Goal: Task Accomplishment & Management: Use online tool/utility

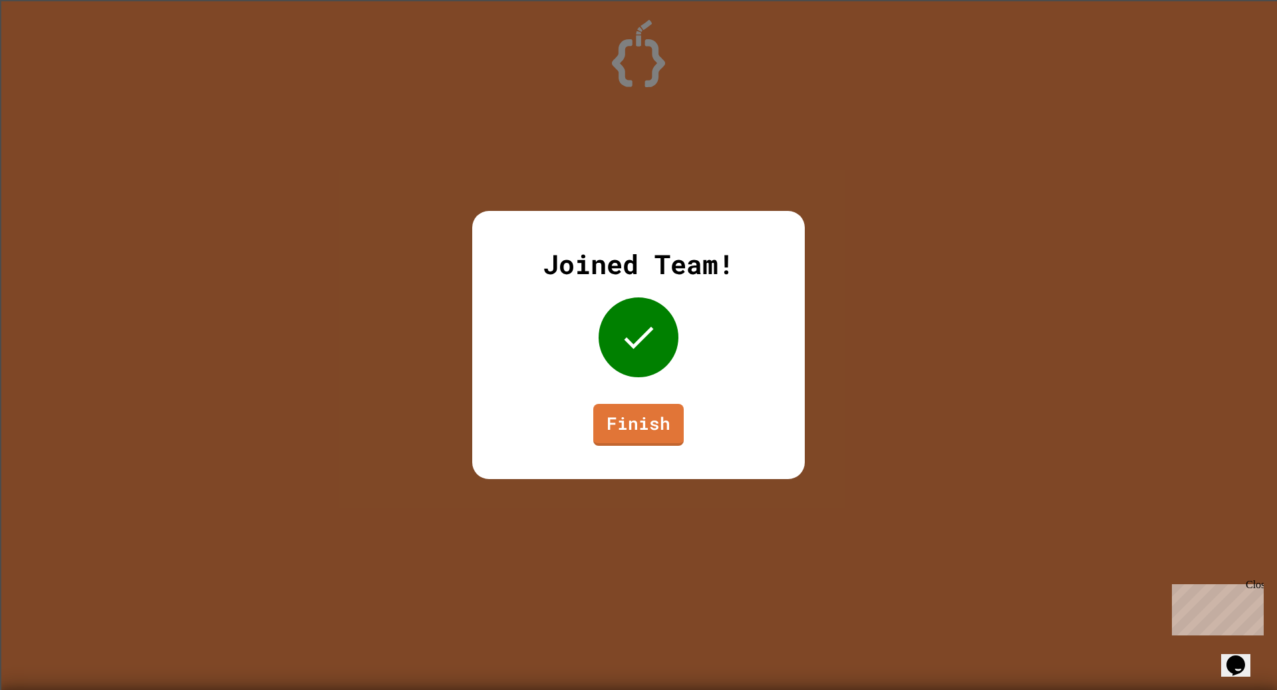
click at [685, 428] on div "Joined Team! Finish" at bounding box center [638, 345] width 332 height 268
click at [630, 421] on link "Finish" at bounding box center [638, 422] width 82 height 44
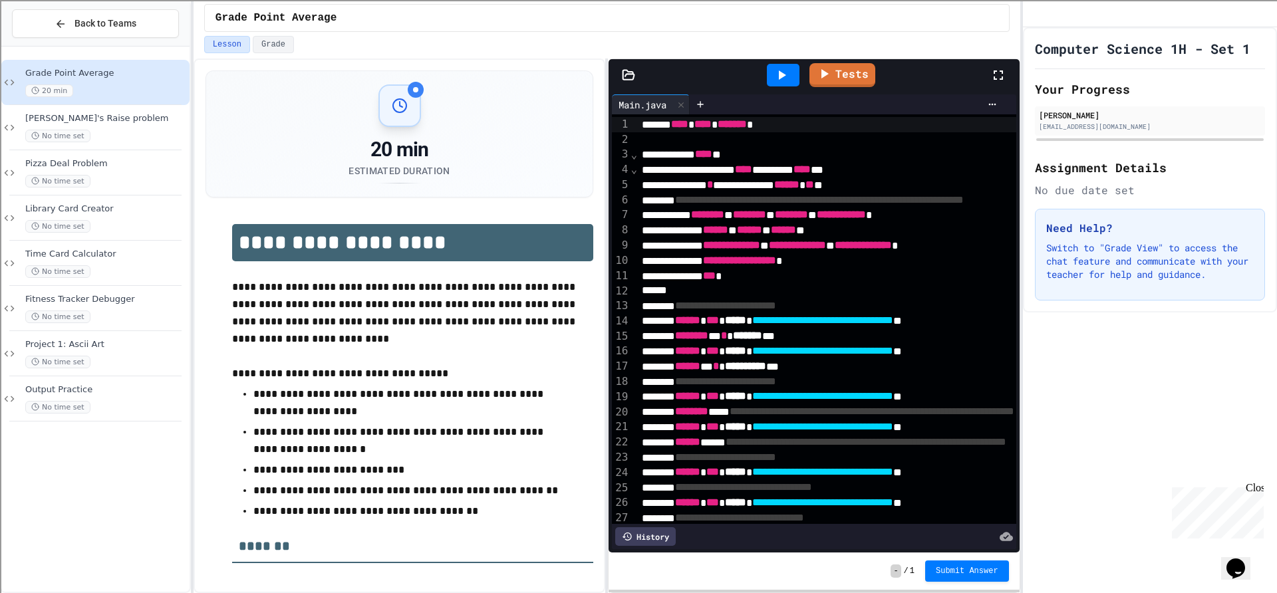
click at [997, 60] on div at bounding box center [1004, 75] width 29 height 36
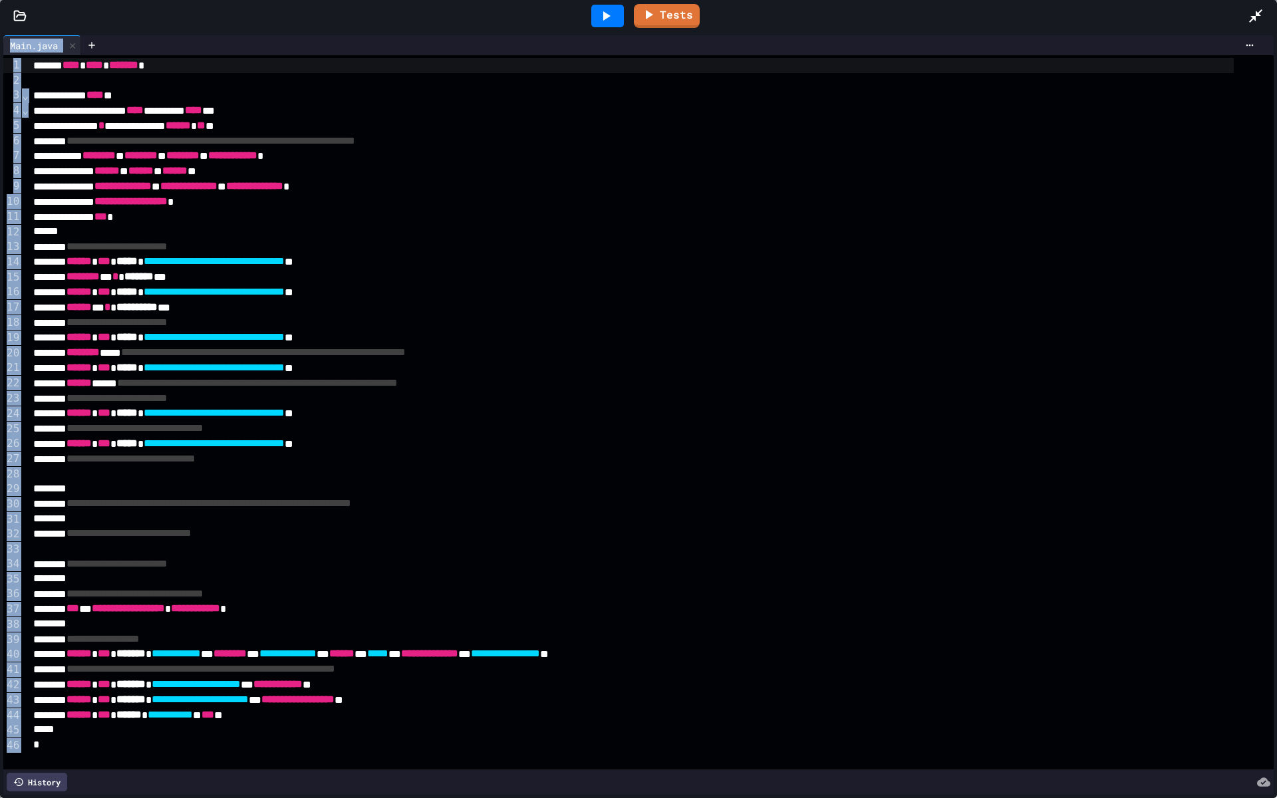
click at [1255, 6] on div at bounding box center [1261, 16] width 29 height 36
